Goal: Register for event/course

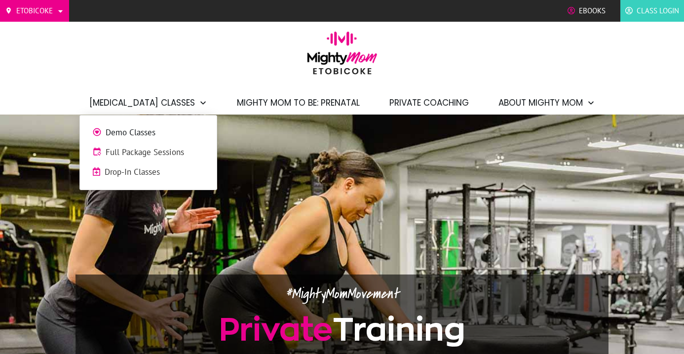
click at [159, 136] on span "Demo Classes" at bounding box center [155, 132] width 99 height 13
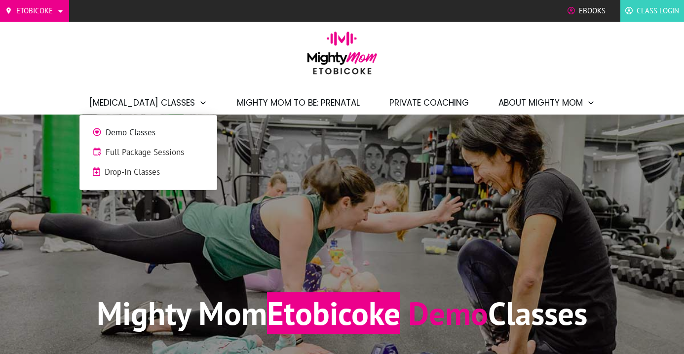
click at [181, 102] on span "[MEDICAL_DATA] Classes" at bounding box center [142, 102] width 106 height 17
click at [183, 155] on span "Full Package Sessions" at bounding box center [155, 152] width 99 height 13
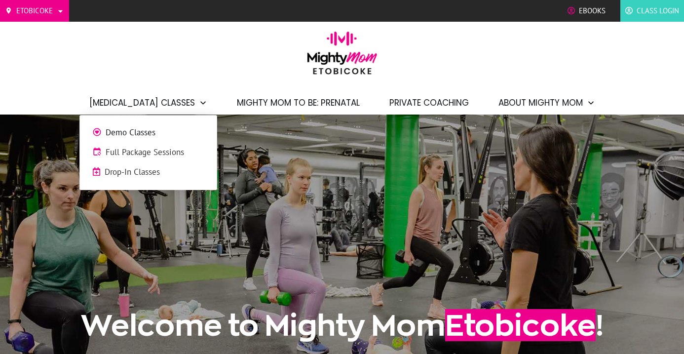
click at [150, 177] on span "Drop-In Classes" at bounding box center [155, 172] width 100 height 13
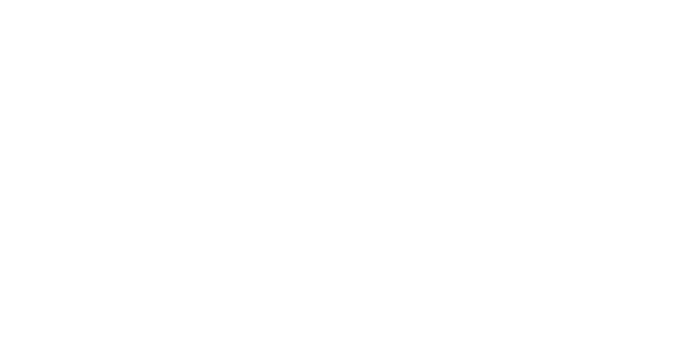
scroll to position [852, 0]
